Goal: Task Accomplishment & Management: Manage account settings

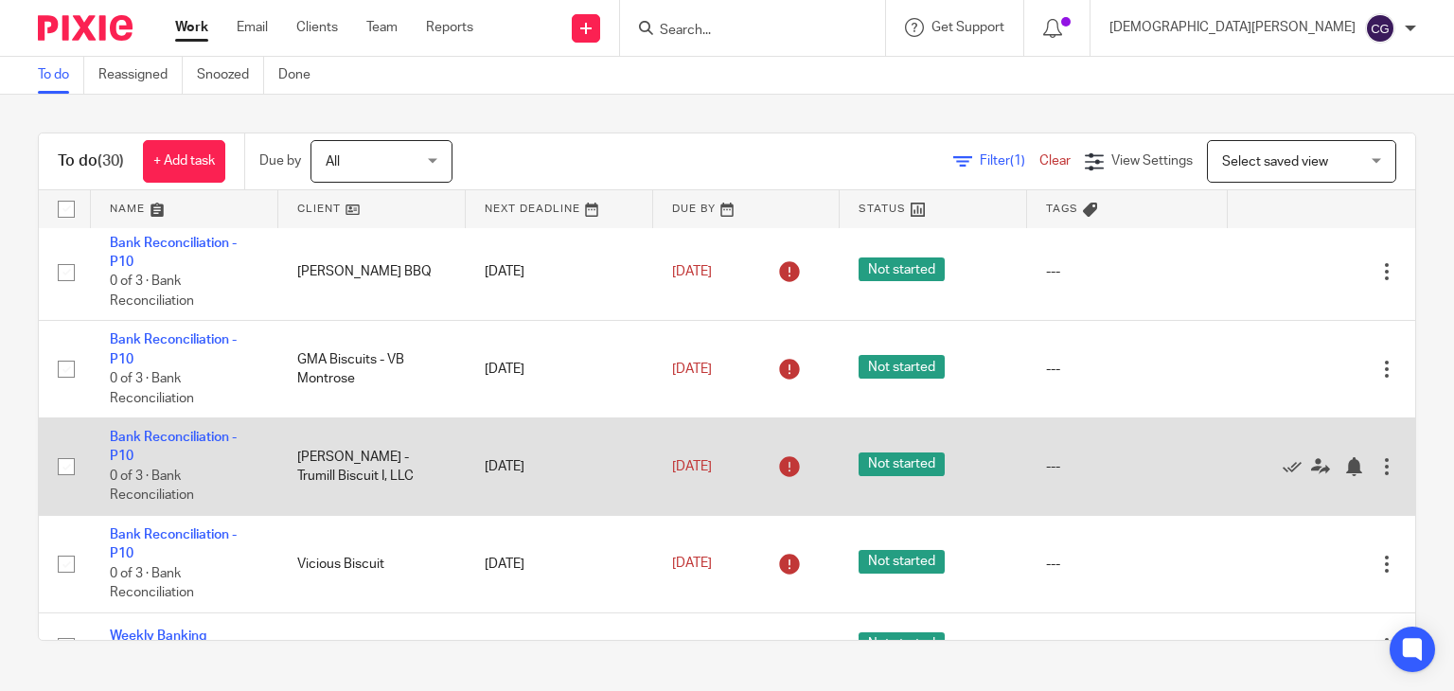
scroll to position [284, 0]
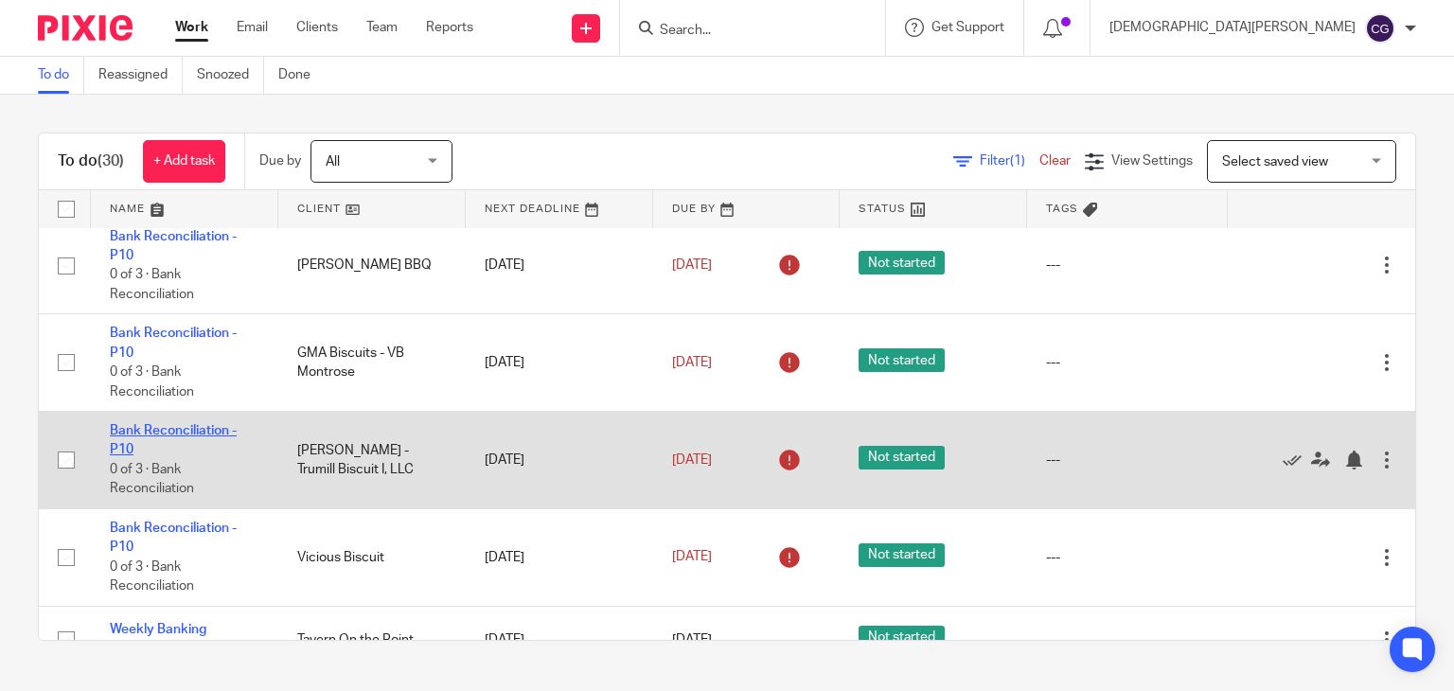
click at [204, 445] on link "Bank Reconciliation - P10" at bounding box center [173, 440] width 127 height 32
click at [216, 453] on link "Bank Reconciliation - P10" at bounding box center [173, 440] width 127 height 32
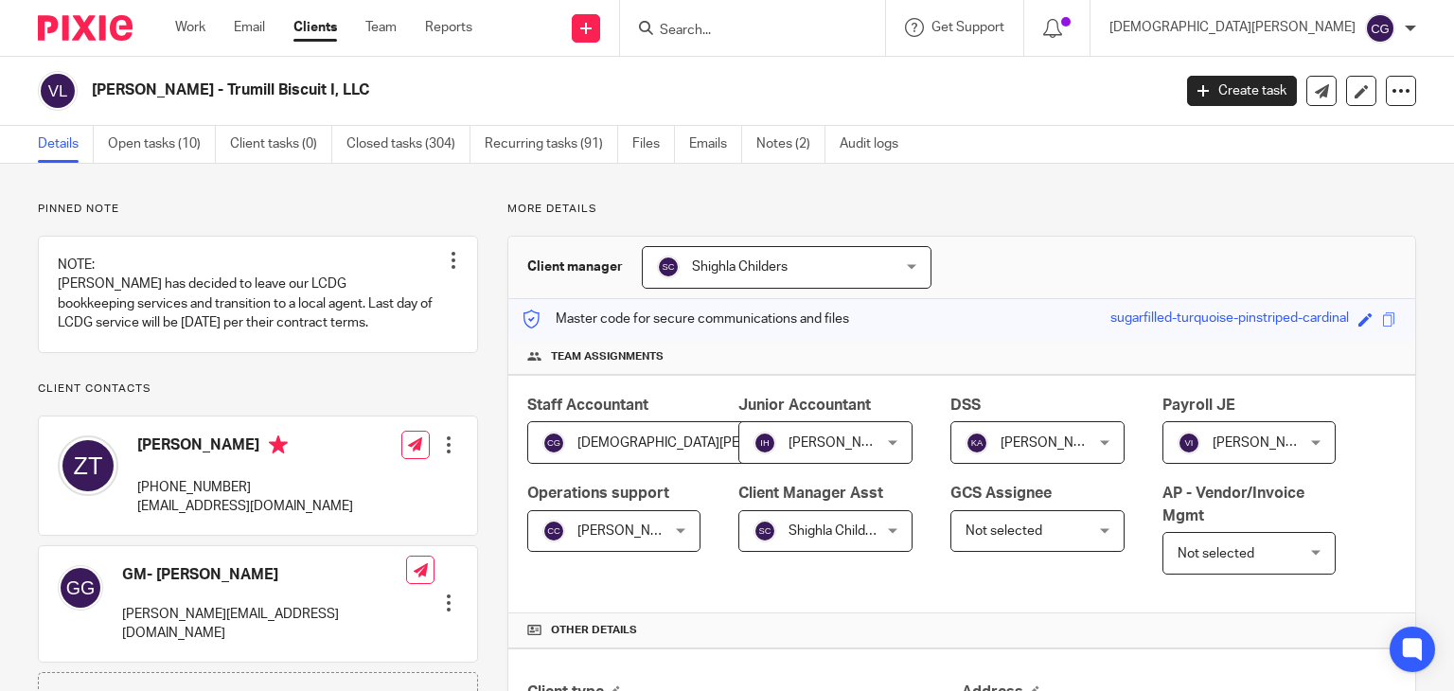
scroll to position [1136, 0]
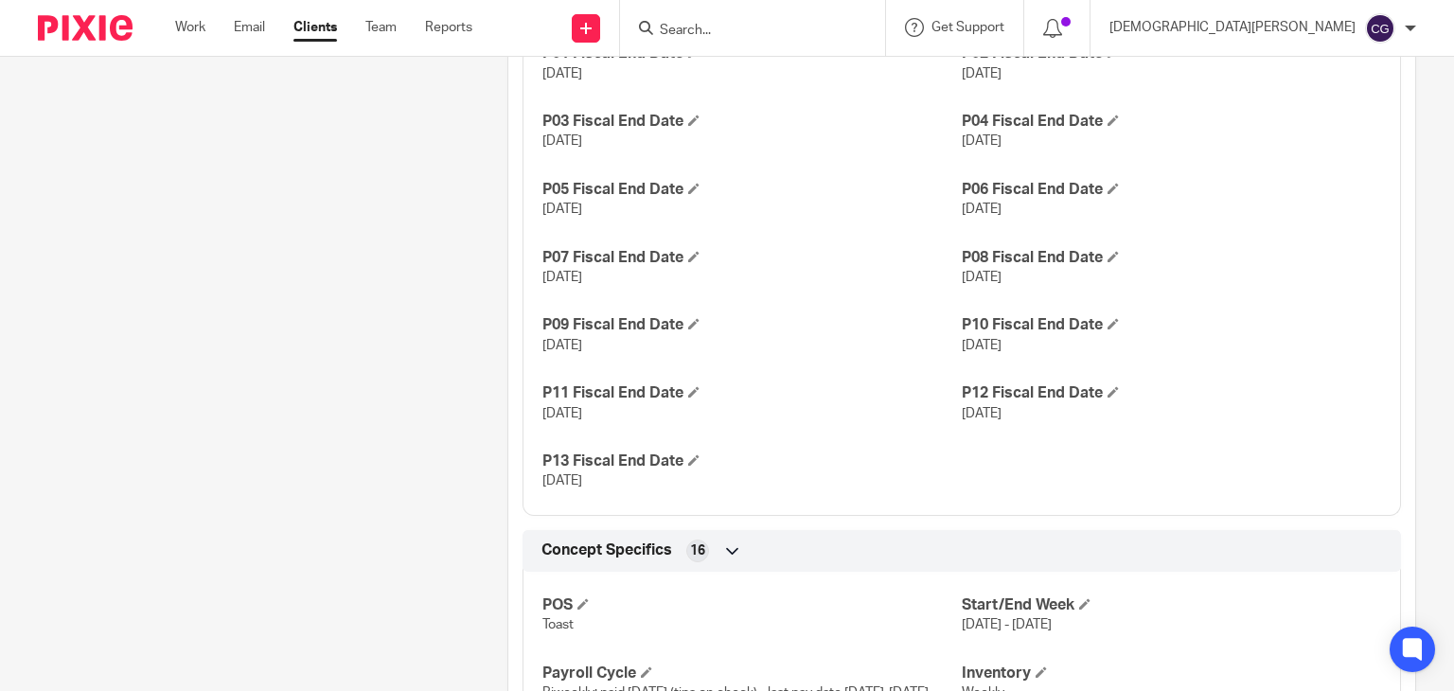
click at [965, 467] on div "Fiscal/Operating Year 13/4 for both Fiscal Start Date Dec 30, 2024 P01 Fiscal E…" at bounding box center [961, 226] width 878 height 577
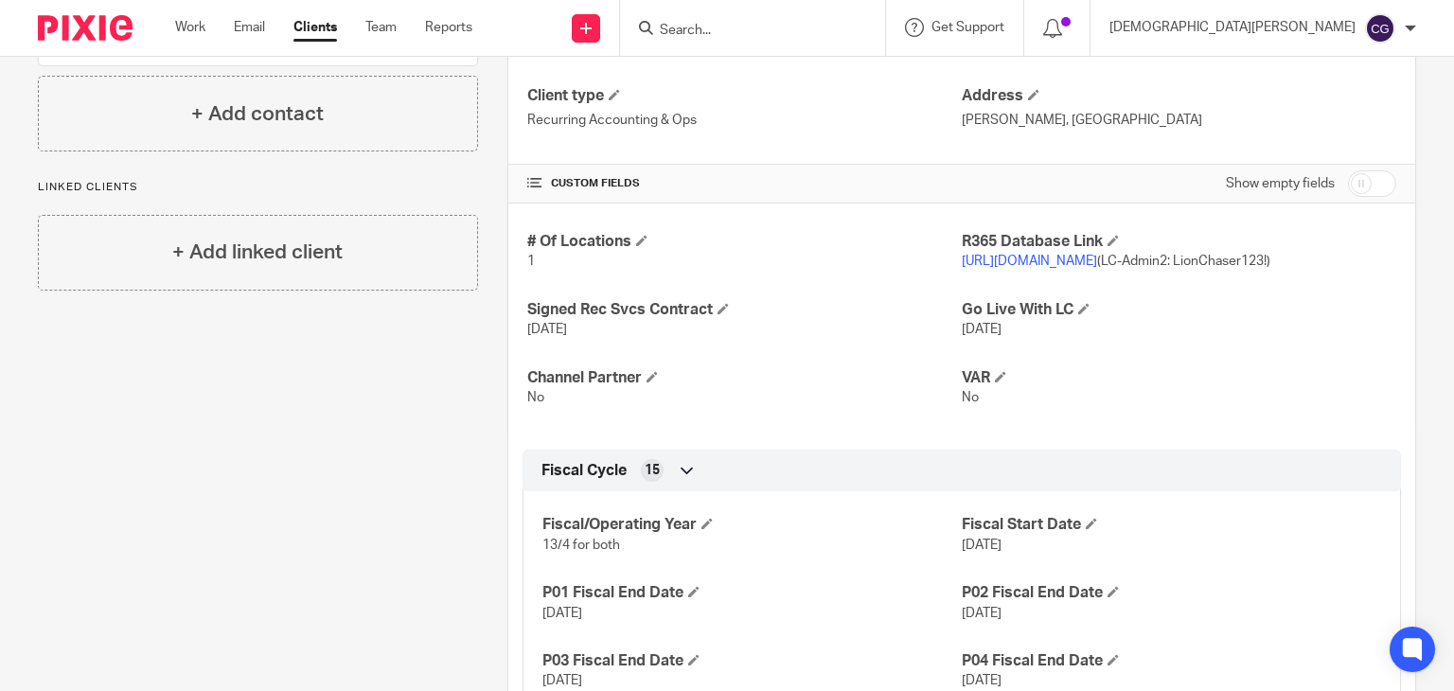
scroll to position [379, 0]
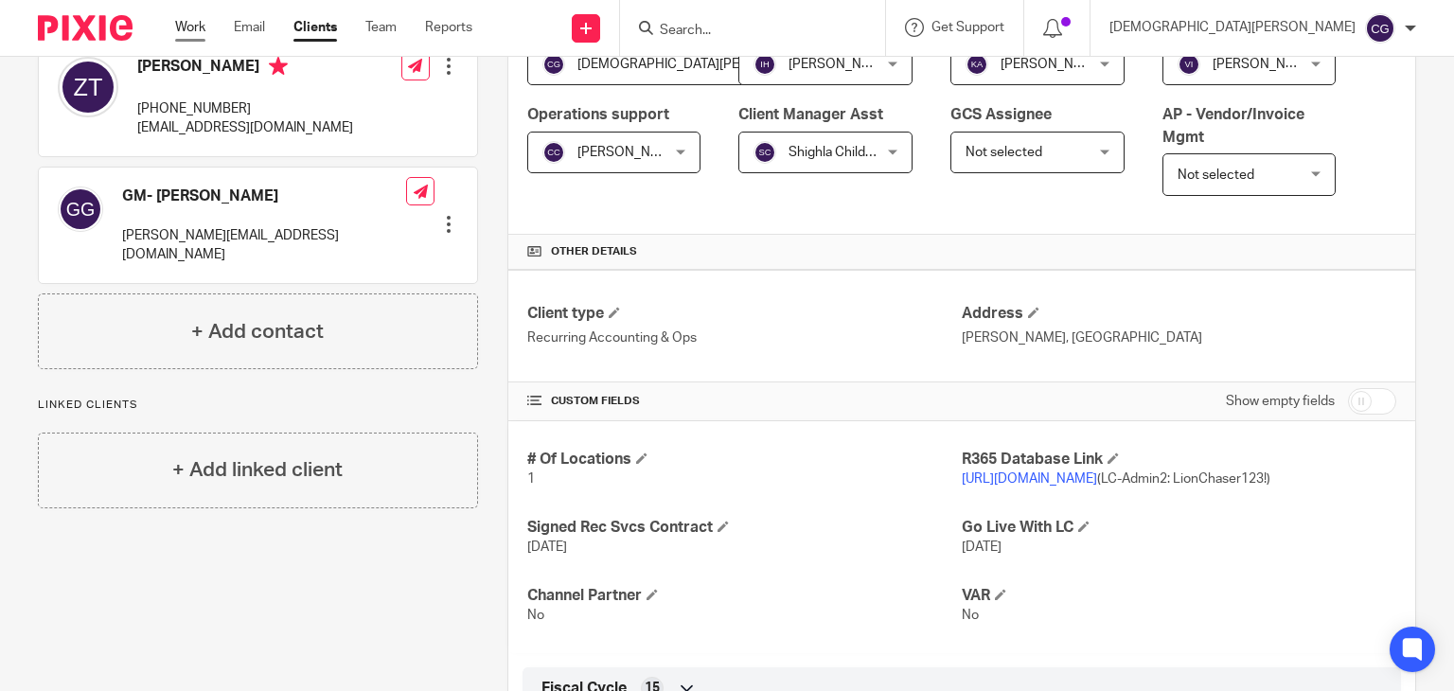
click at [193, 21] on link "Work" at bounding box center [190, 27] width 30 height 19
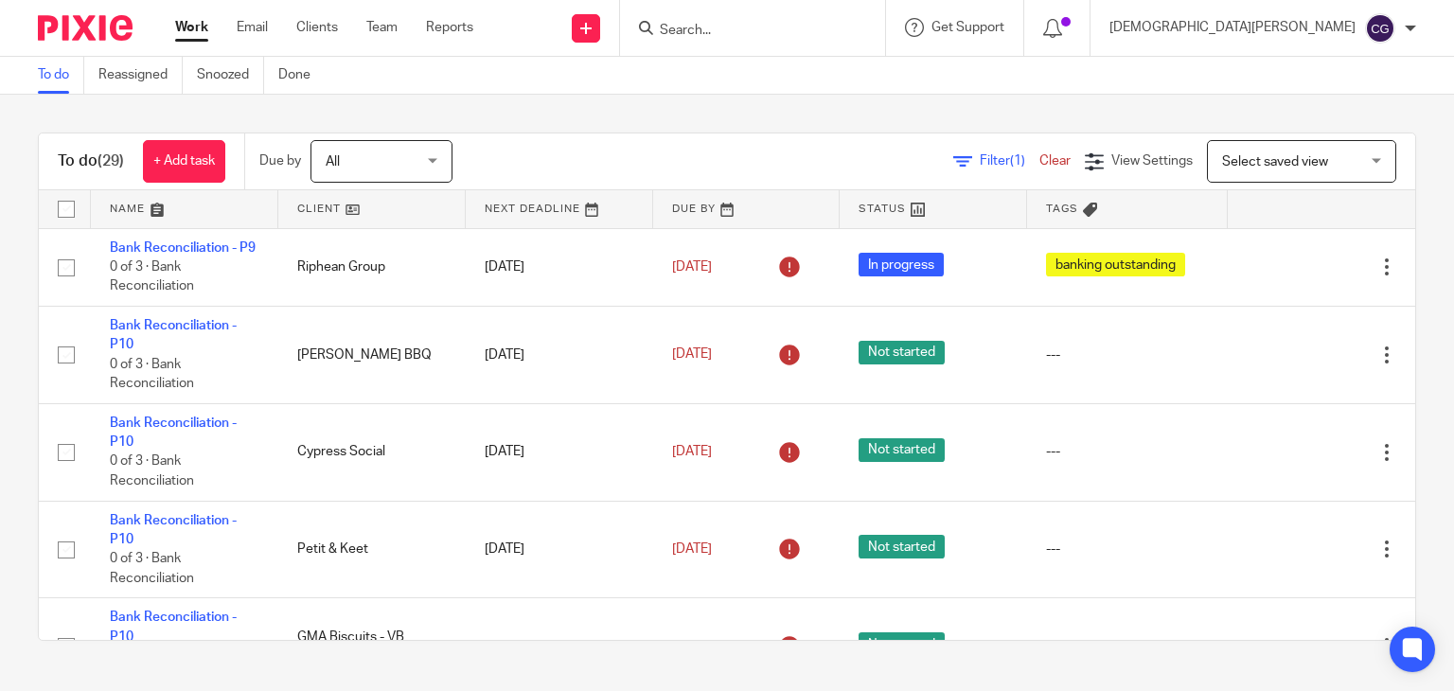
scroll to position [379, 0]
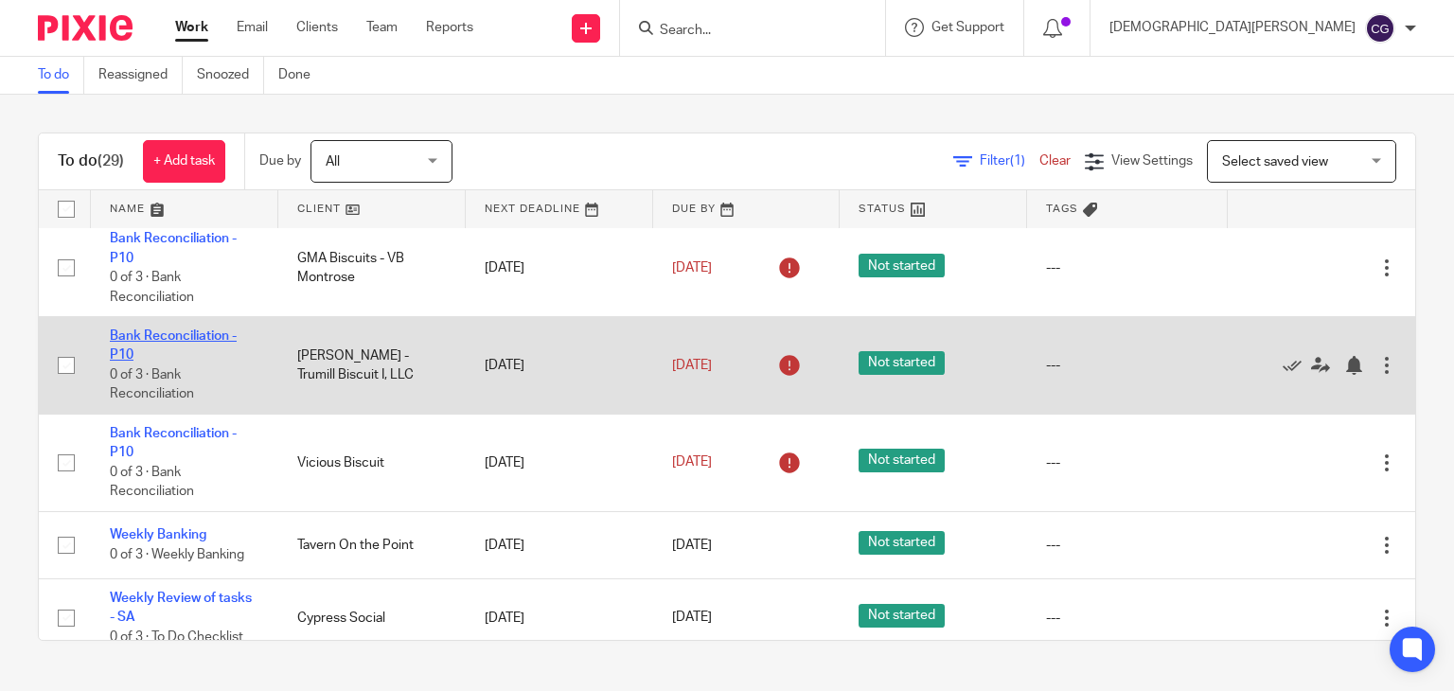
click at [144, 353] on link "Bank Reconciliation - P10" at bounding box center [173, 345] width 127 height 32
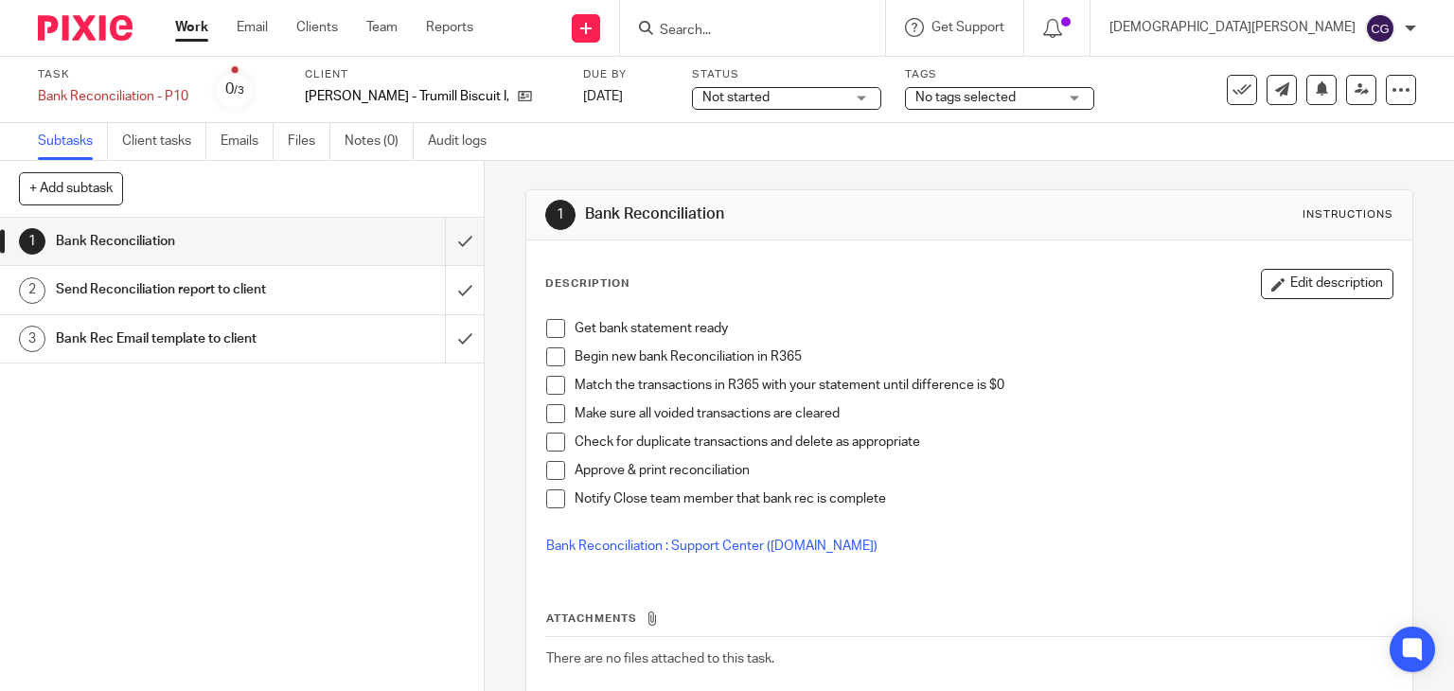
click at [806, 92] on span "Not started" at bounding box center [773, 98] width 142 height 20
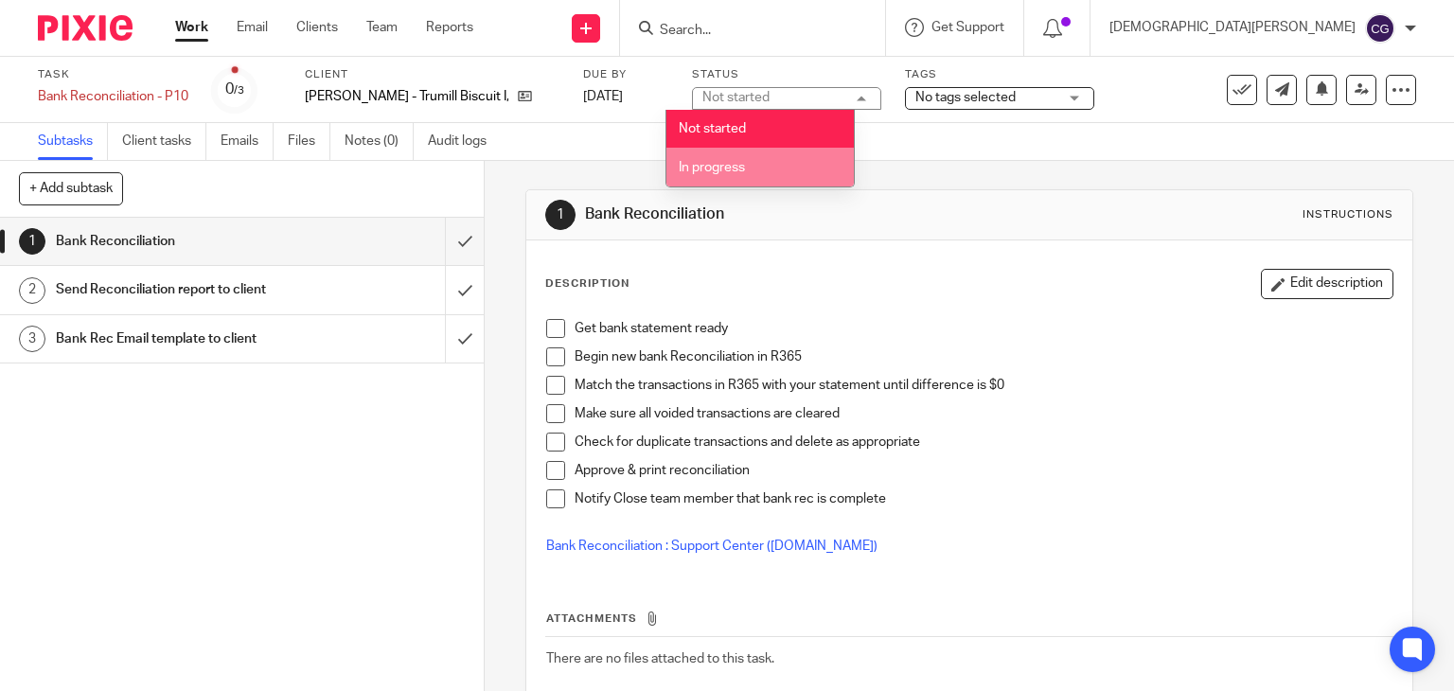
click at [719, 162] on span "In progress" at bounding box center [712, 167] width 66 height 13
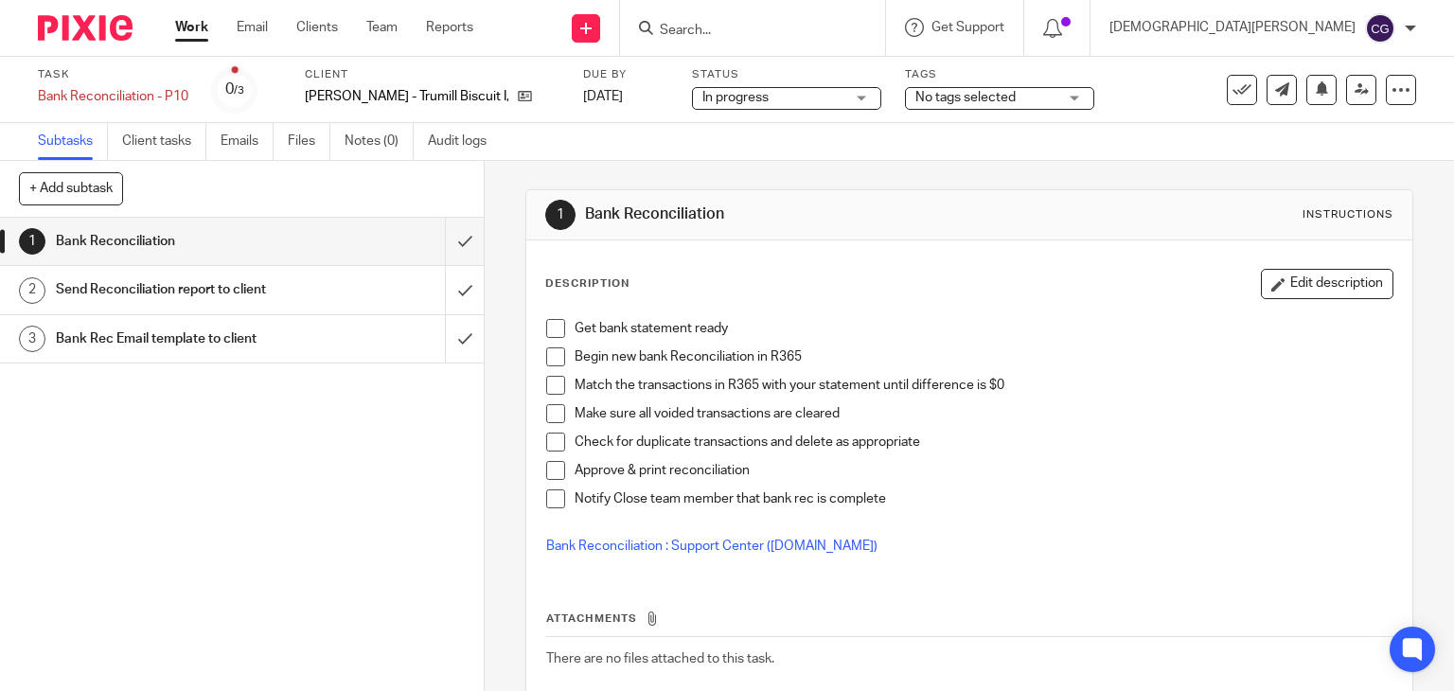
click at [1018, 102] on span "No tags selected" at bounding box center [986, 98] width 142 height 20
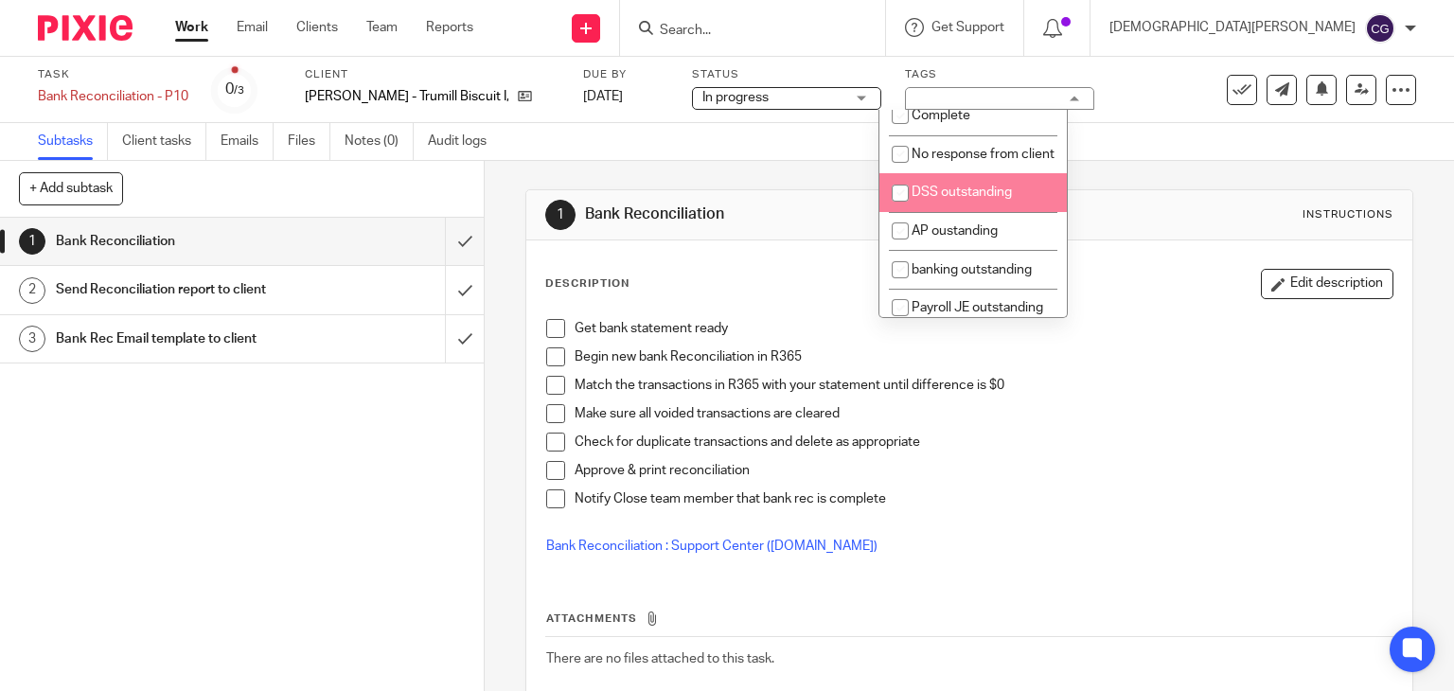
scroll to position [189, 0]
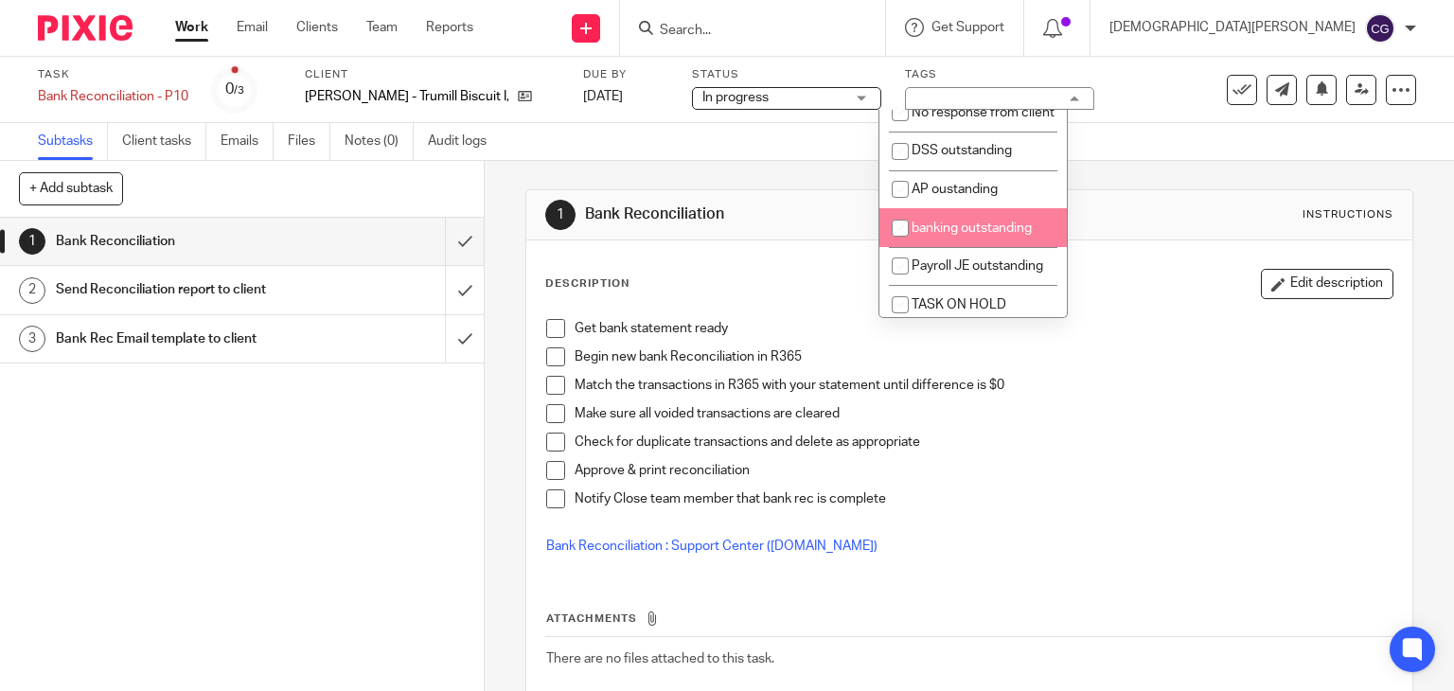
click at [896, 246] on input "checkbox" at bounding box center [900, 228] width 36 height 36
checkbox input "true"
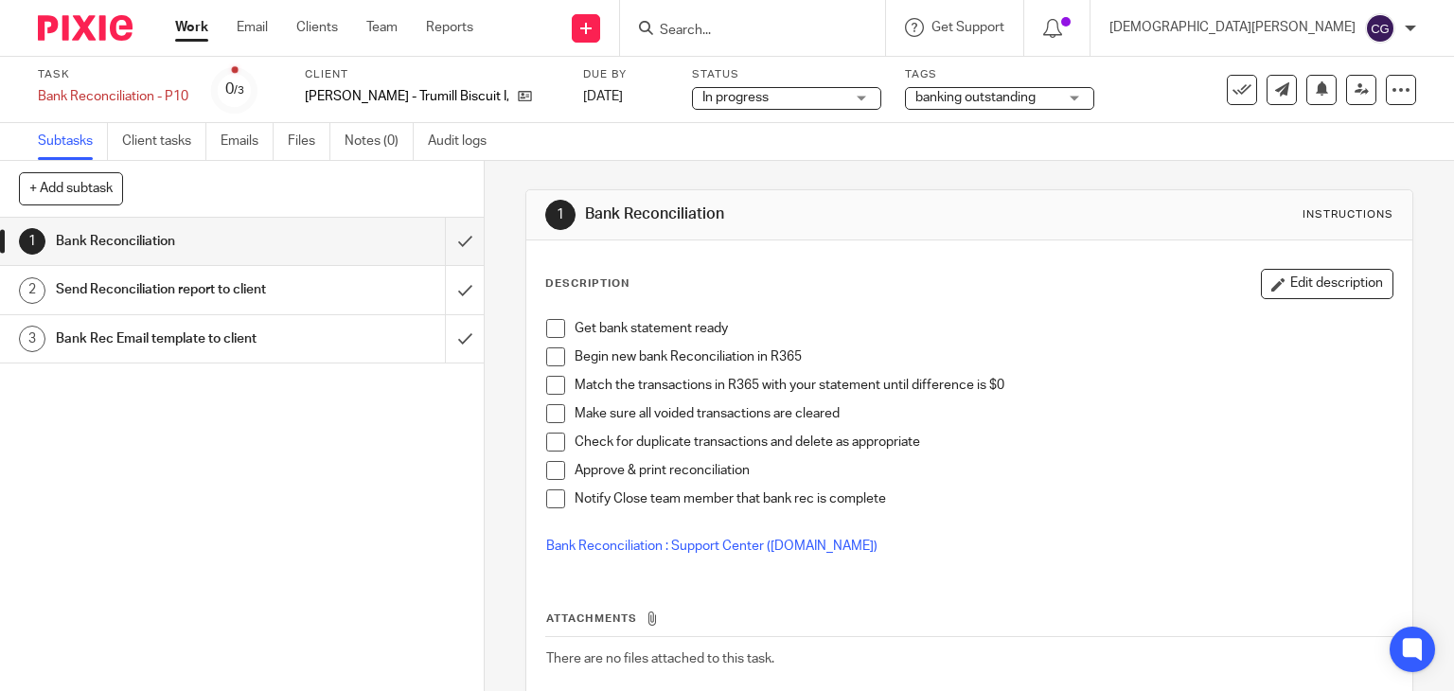
click at [1145, 166] on div "1 Bank Reconciliation Instructions Description Edit description Get bank statem…" at bounding box center [969, 481] width 889 height 640
click at [552, 323] on span at bounding box center [555, 328] width 19 height 19
click at [547, 357] on span at bounding box center [555, 356] width 19 height 19
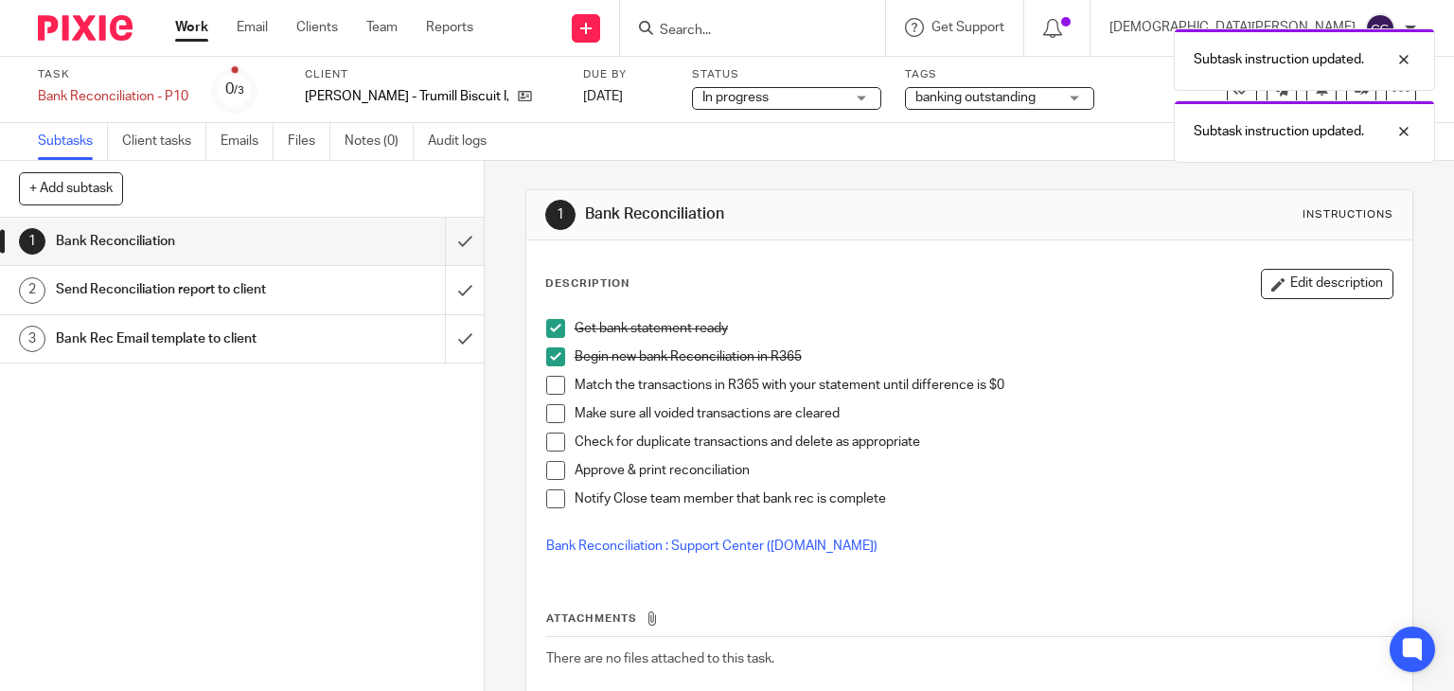
click at [179, 31] on link "Work" at bounding box center [191, 27] width 33 height 19
